Goal: Information Seeking & Learning: Learn about a topic

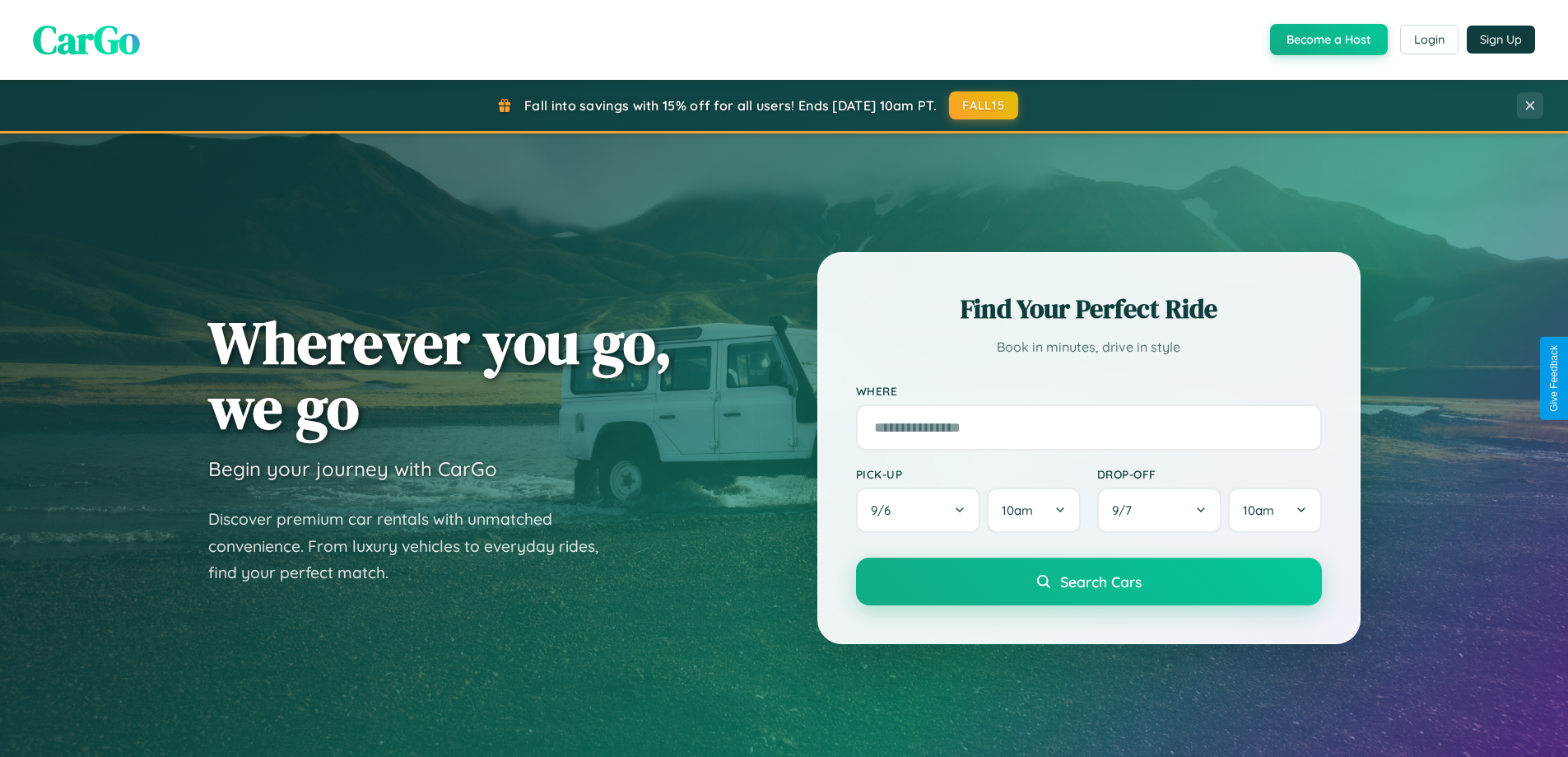
scroll to position [710, 0]
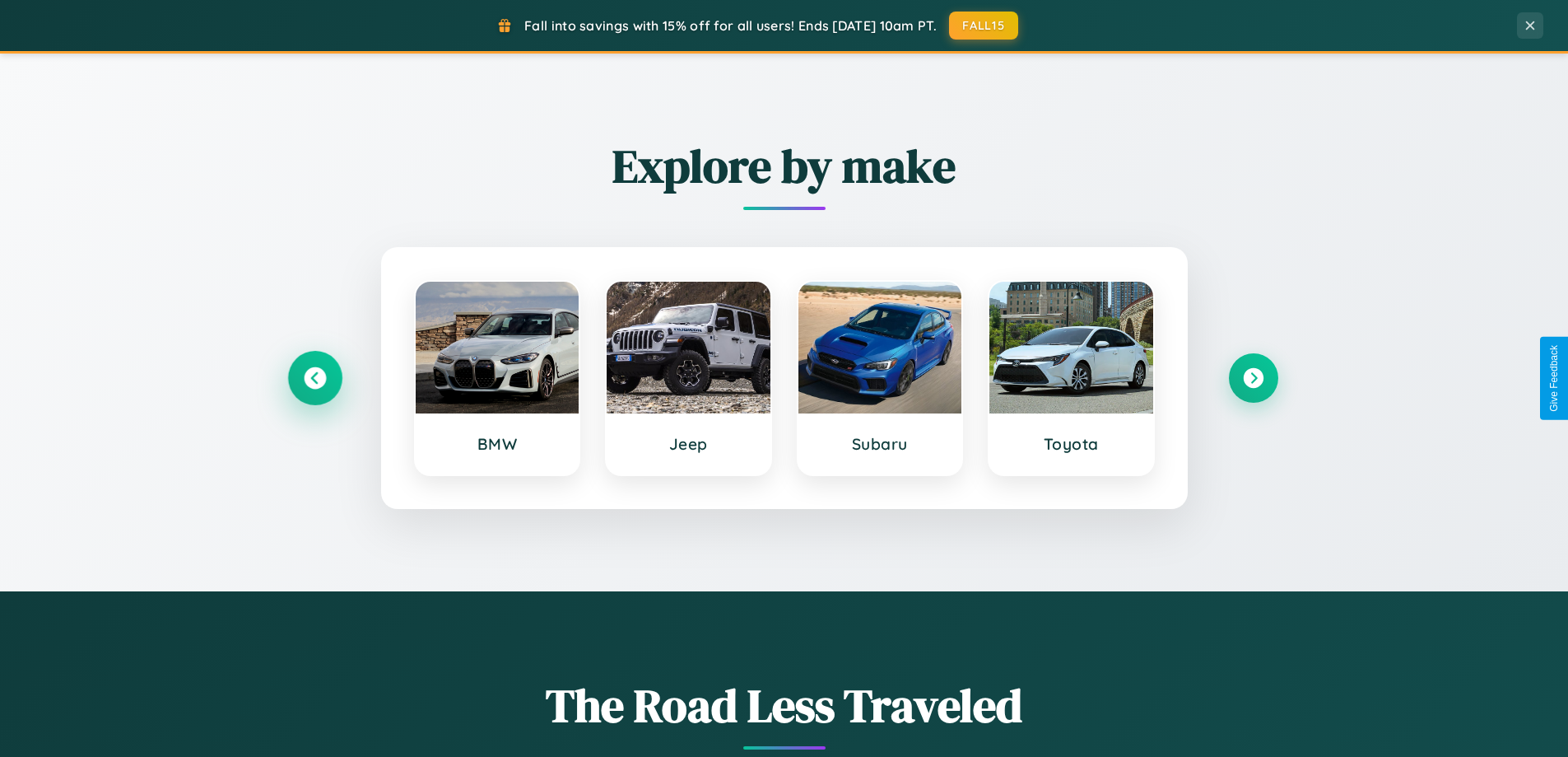
click at [315, 378] on icon at bounding box center [315, 378] width 23 height 23
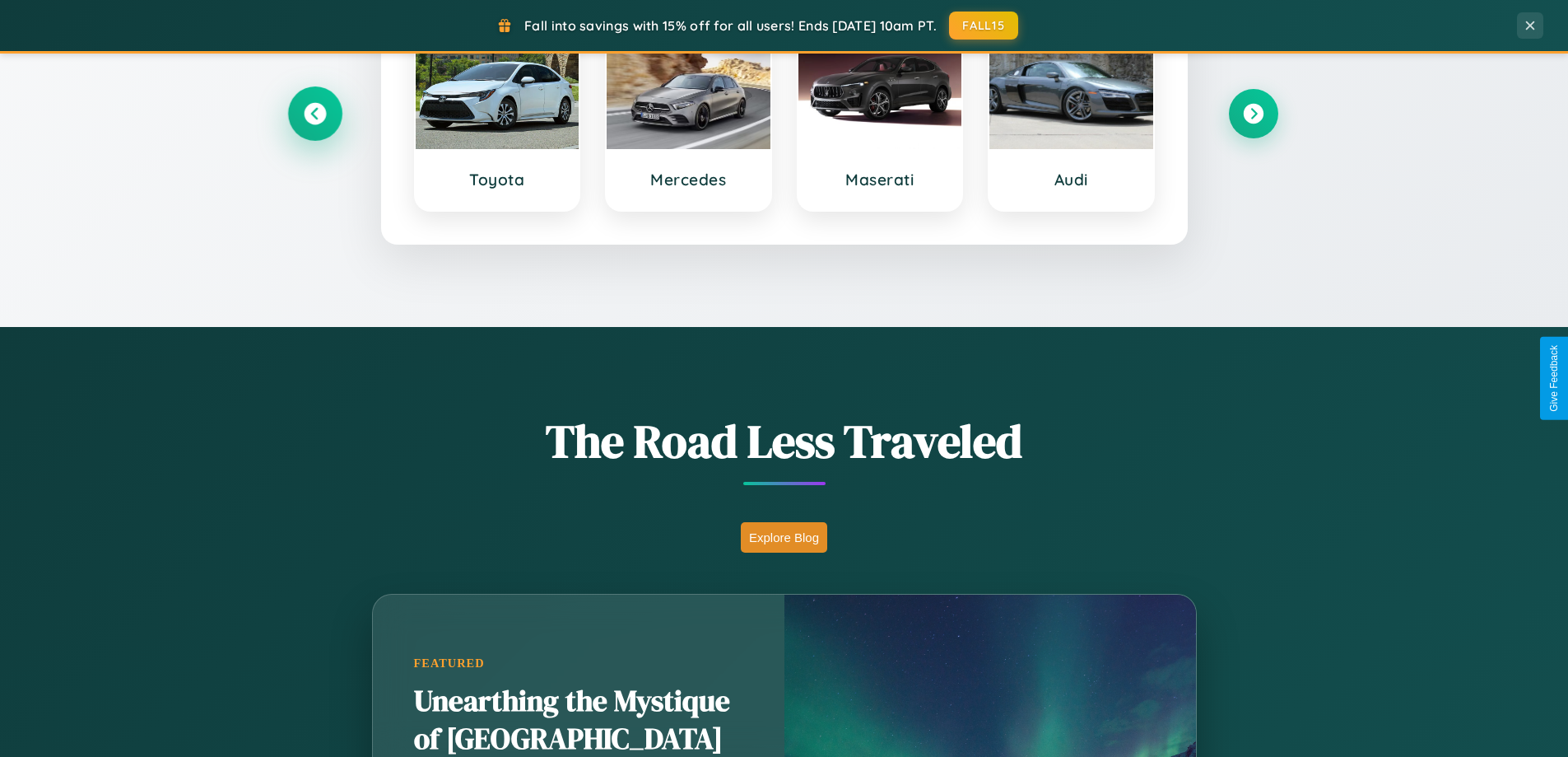
scroll to position [1133, 0]
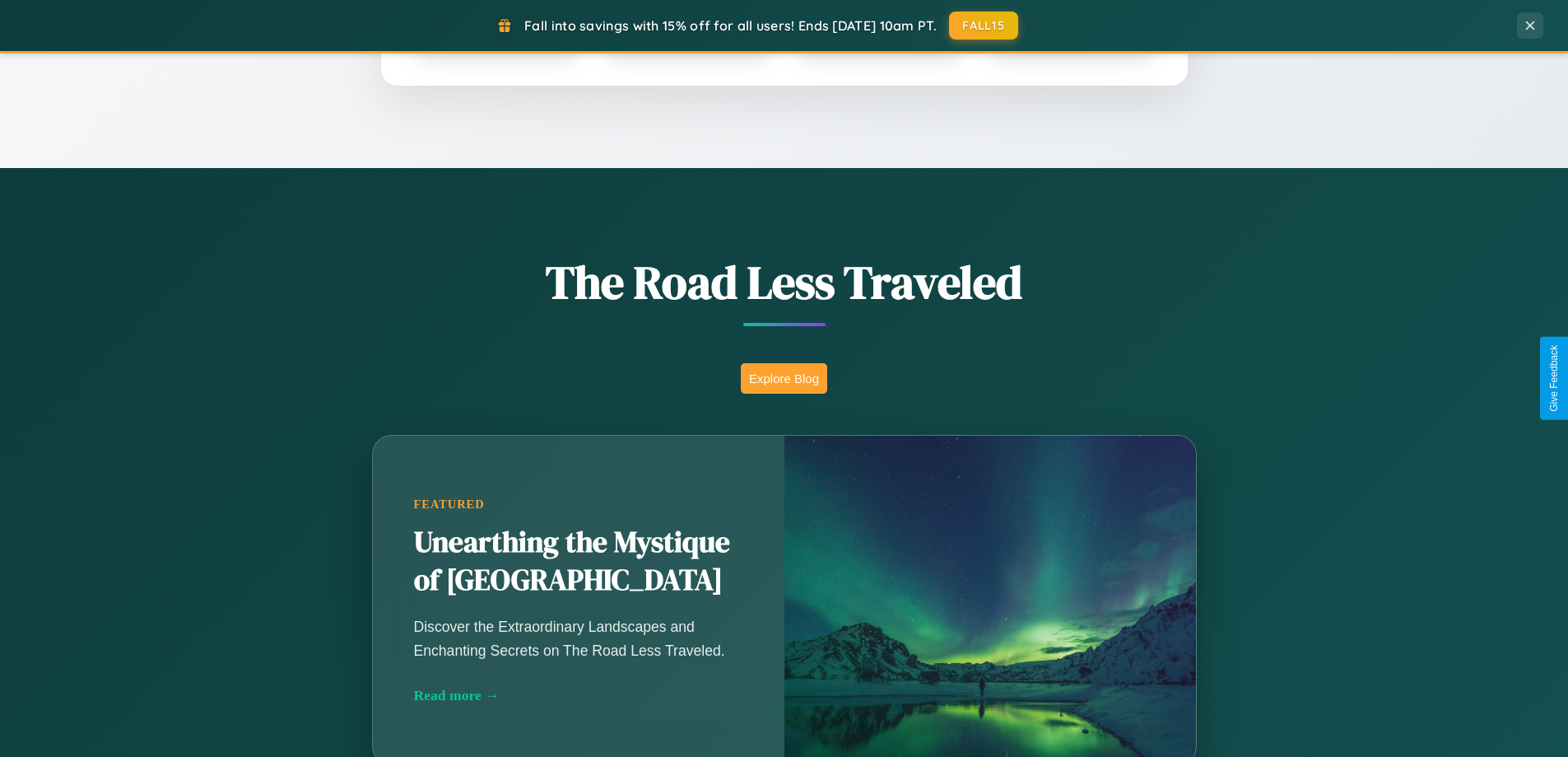
click at [784, 378] on button "Explore Blog" at bounding box center [784, 378] width 86 height 30
